Goal: Task Accomplishment & Management: Use online tool/utility

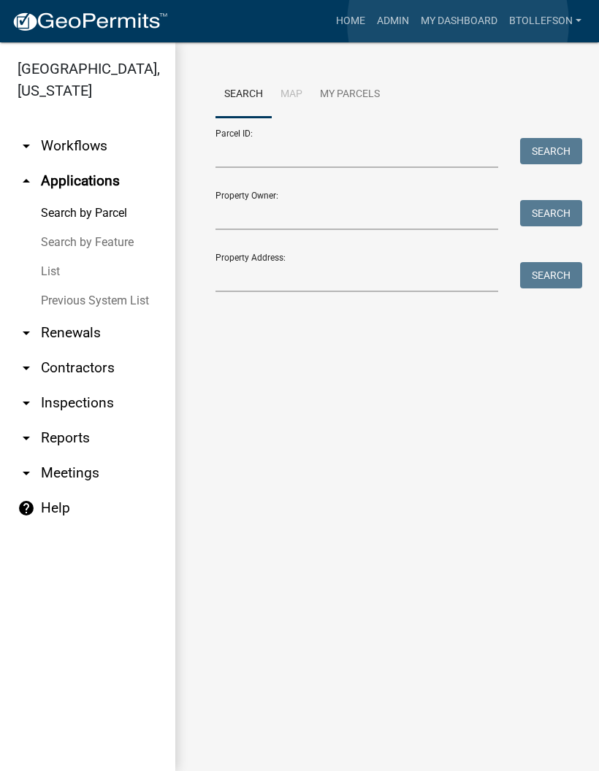
click at [459, 23] on link "My Dashboard" at bounding box center [459, 21] width 88 height 28
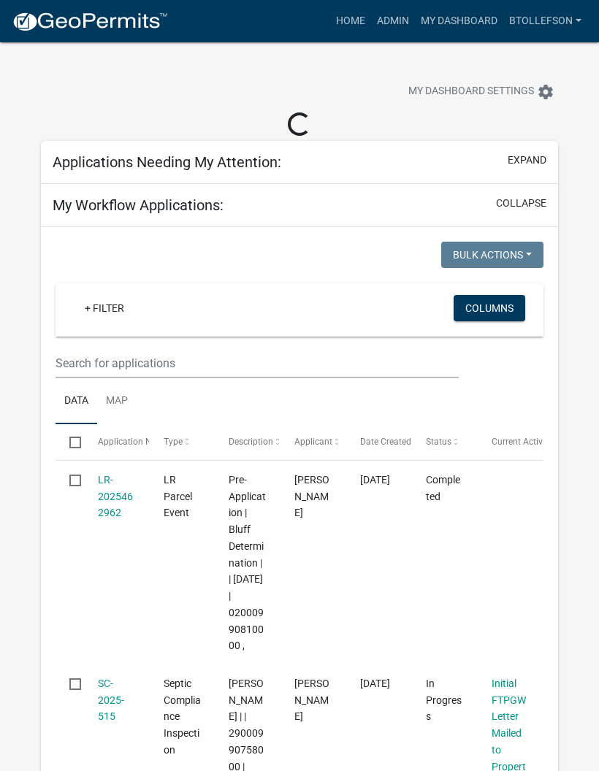
select select "3: 100"
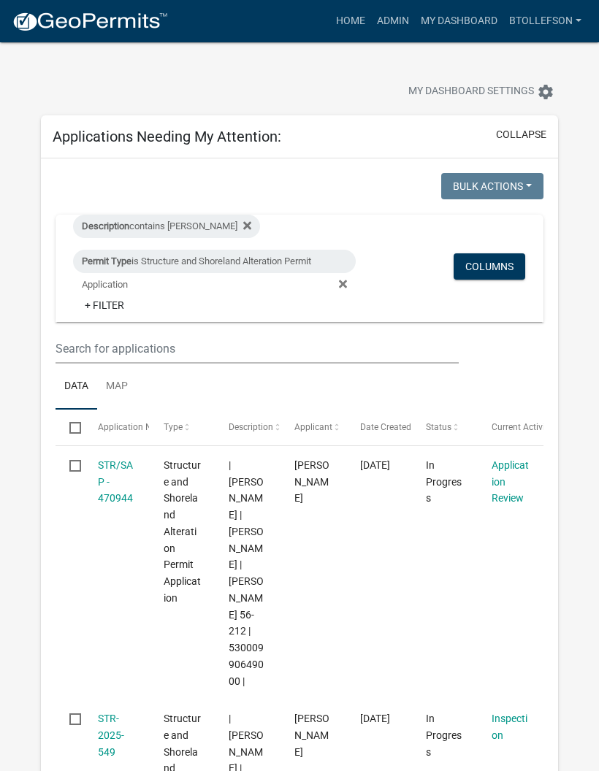
click at [262, 259] on div "Permit Type is Structure and Shoreland Alteration Permit Application" at bounding box center [214, 261] width 283 height 23
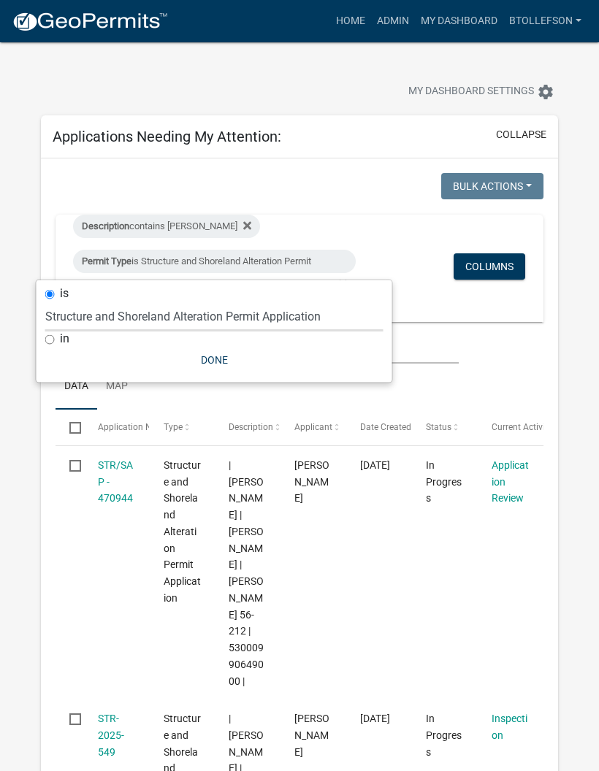
click at [283, 315] on select "Select an option Building Contractor / Excavators (Registration) Building Contr…" at bounding box center [214, 317] width 338 height 30
select select "68d28c81-f724-4f90-9ad3-bed34bf6fb80"
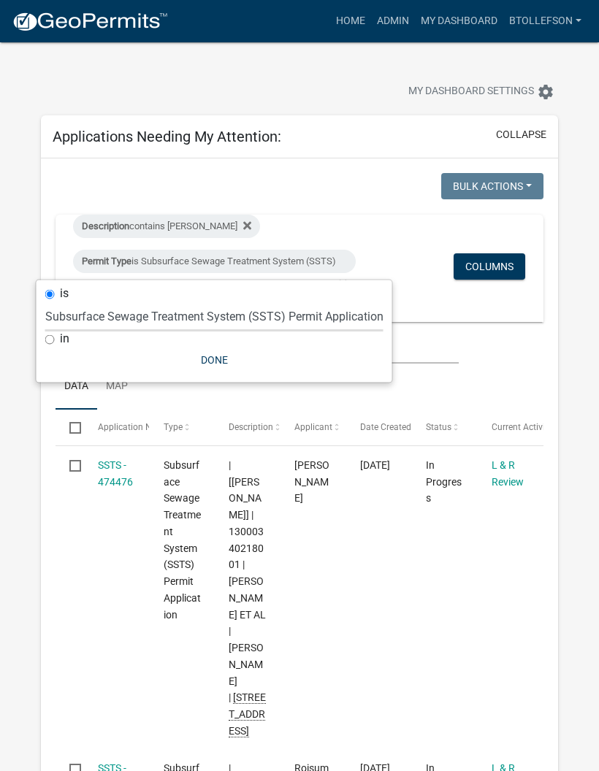
click at [161, 221] on div "Description contains [PERSON_NAME]" at bounding box center [166, 226] width 187 height 23
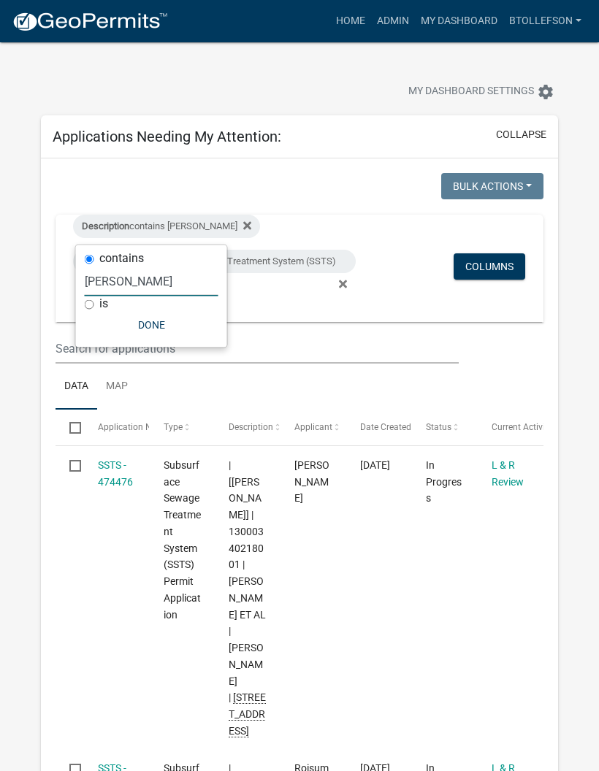
click at [126, 288] on input "[PERSON_NAME]" at bounding box center [152, 282] width 134 height 30
type input "B"
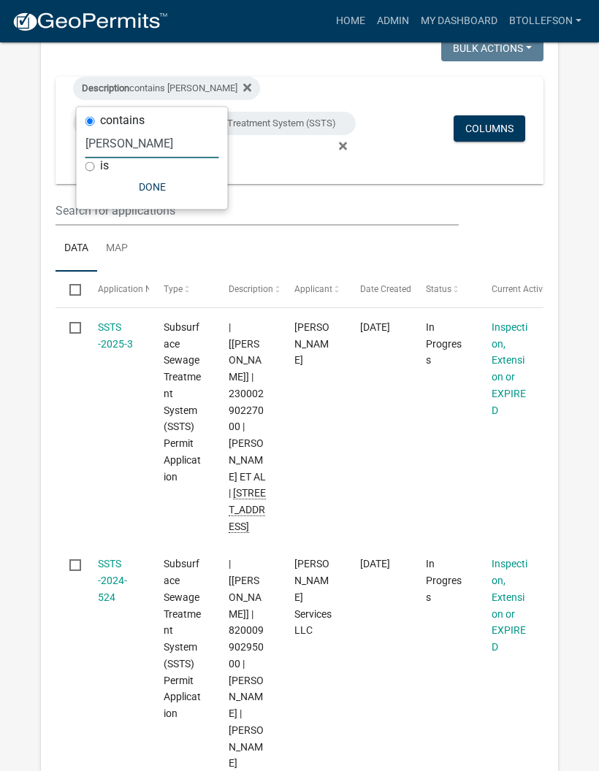
scroll to position [137, 0]
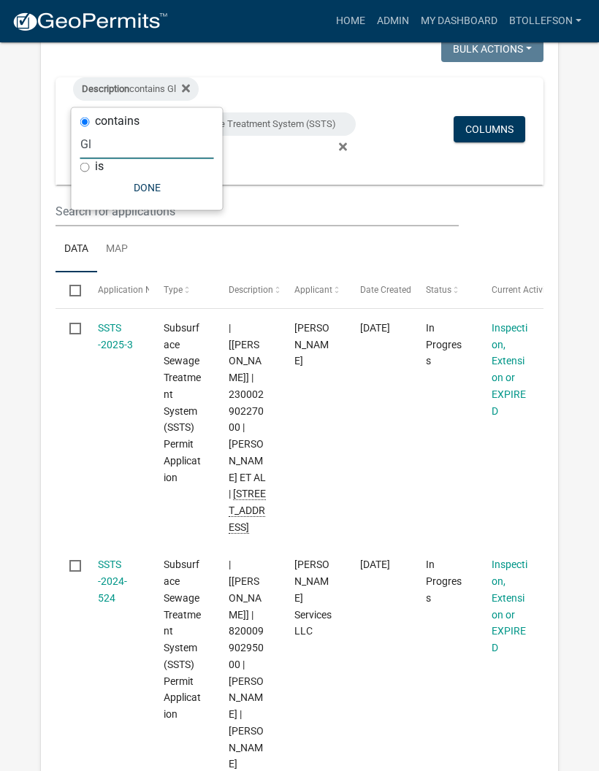
type input "G"
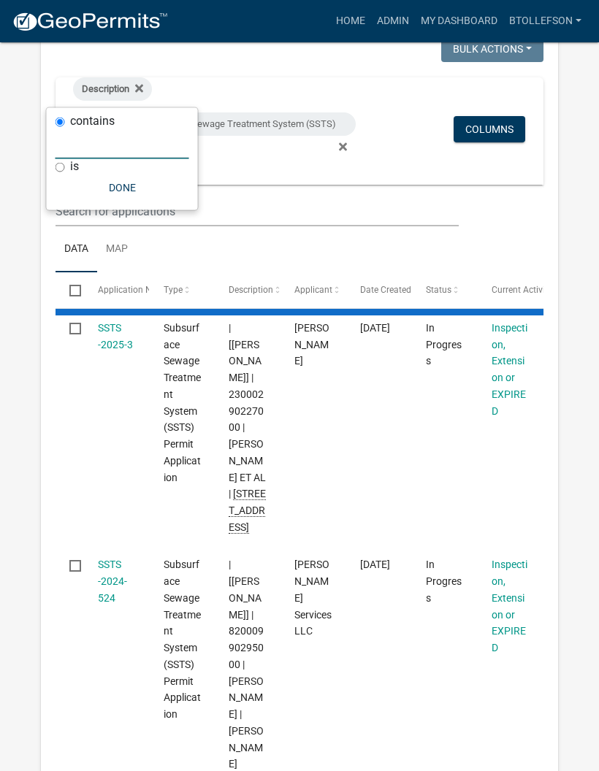
select select "3: 100"
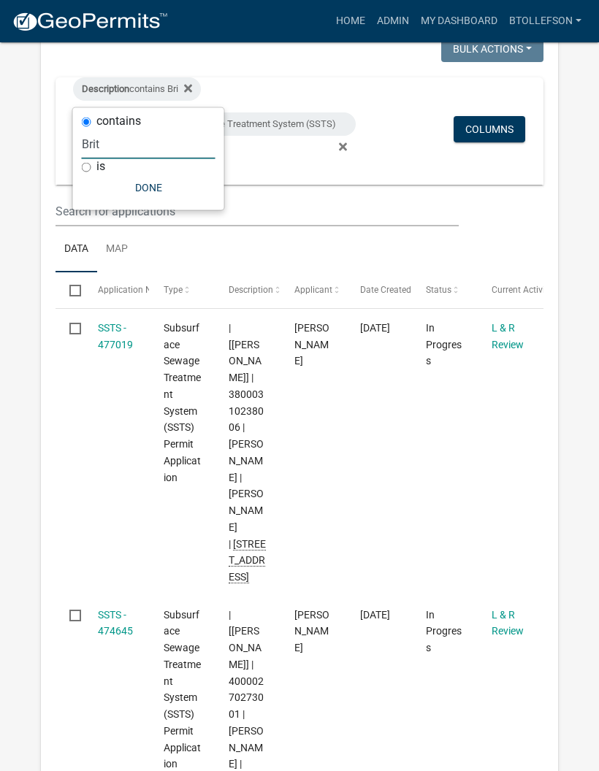
type input "[PERSON_NAME]"
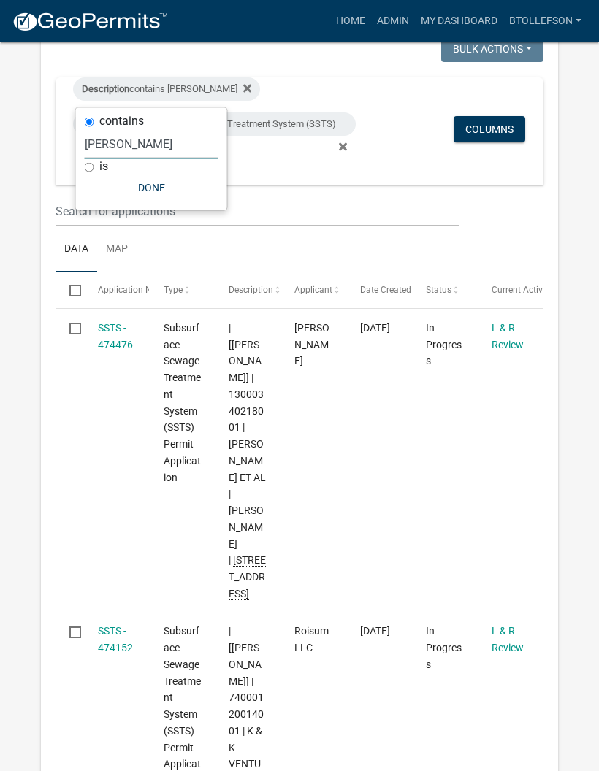
click at [170, 178] on button "Done" at bounding box center [152, 188] width 134 height 26
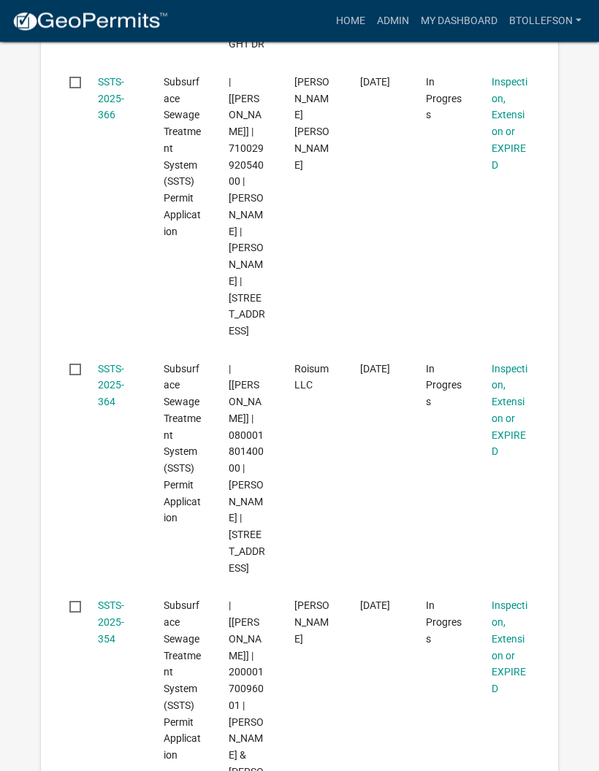
scroll to position [2005, 0]
